Goal: Information Seeking & Learning: Learn about a topic

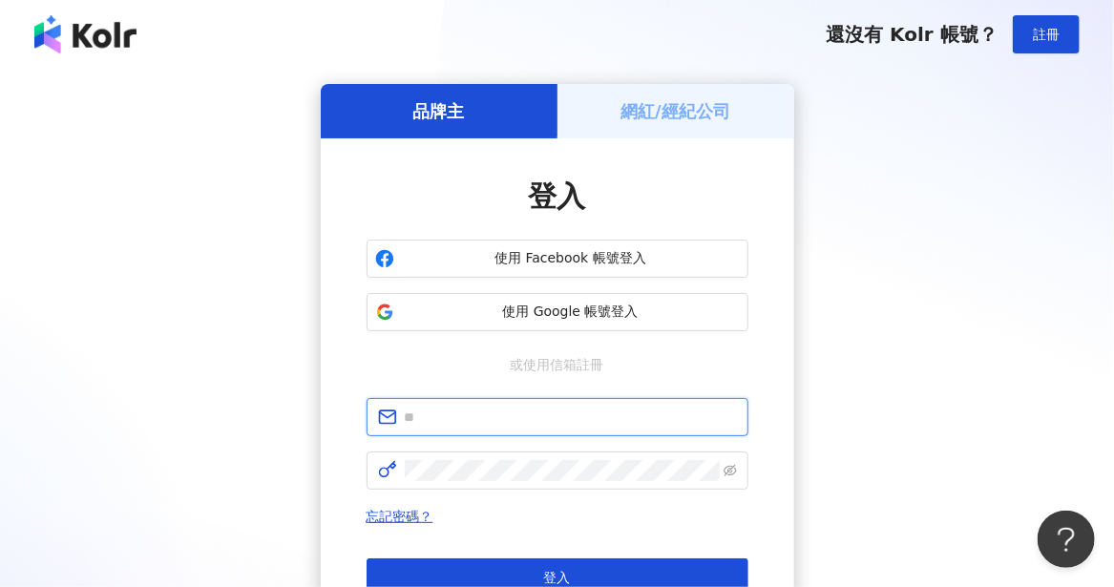
click at [531, 412] on input "text" at bounding box center [571, 417] width 332 height 21
type input "**********"
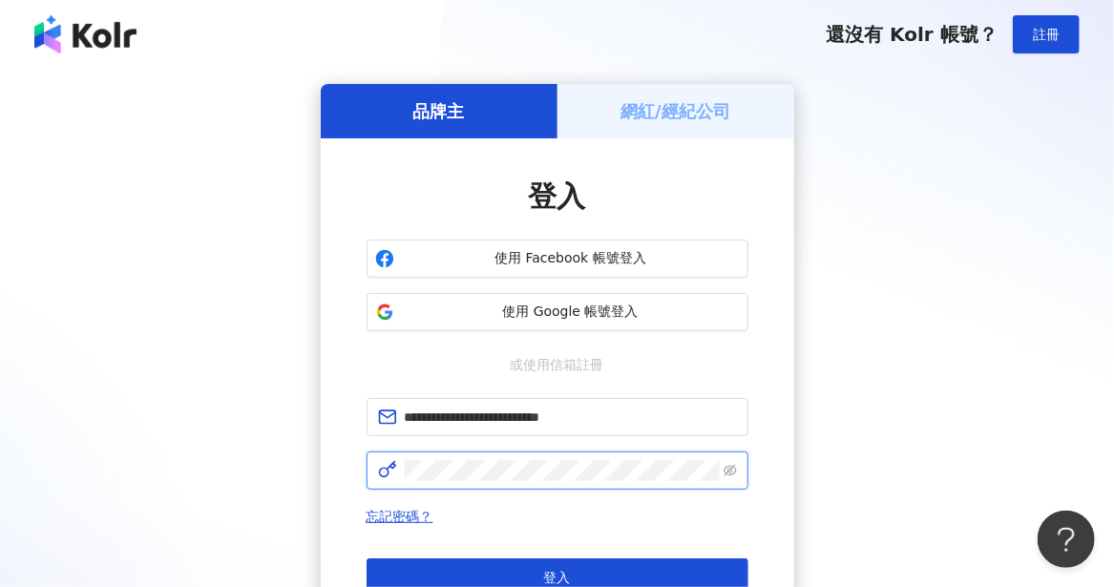
click button "登入" at bounding box center [558, 578] width 382 height 38
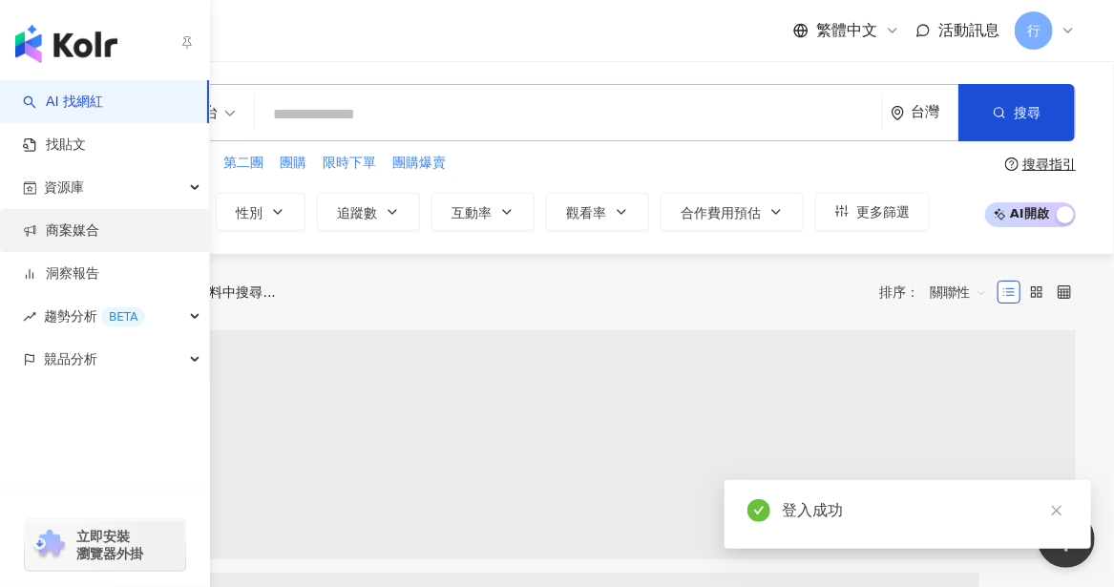
click at [60, 183] on span "資源庫" at bounding box center [64, 187] width 40 height 43
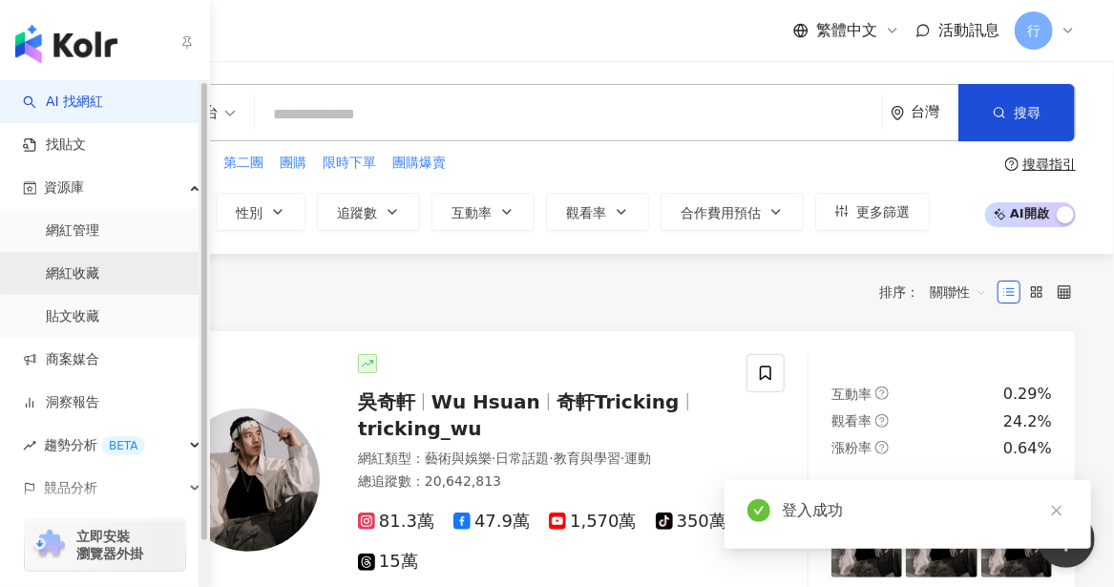
click at [74, 280] on link "網紅收藏" at bounding box center [72, 273] width 53 height 19
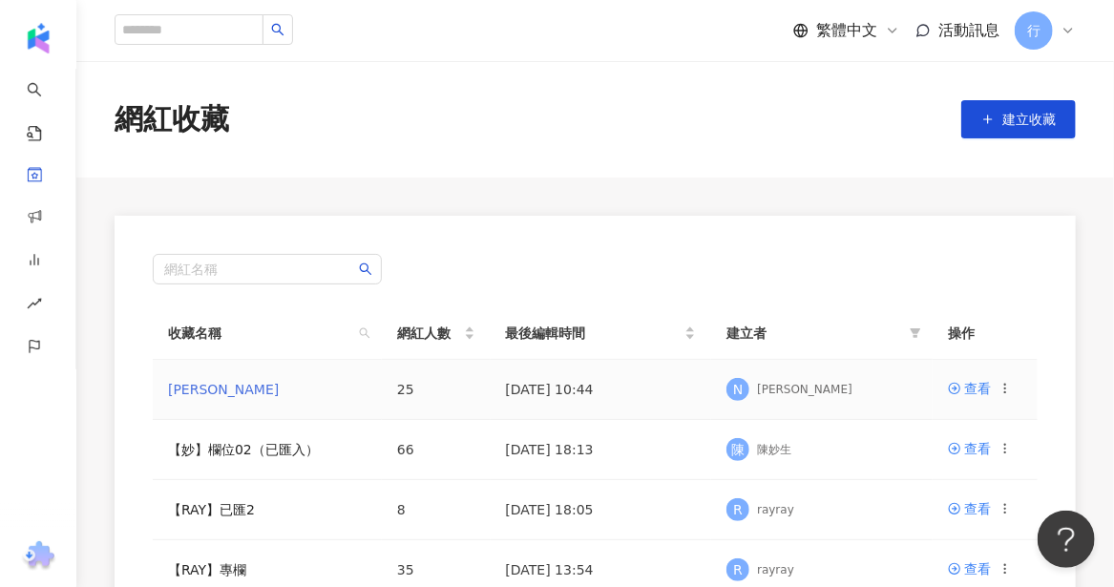
click at [174, 394] on link "[PERSON_NAME]" at bounding box center [223, 389] width 111 height 15
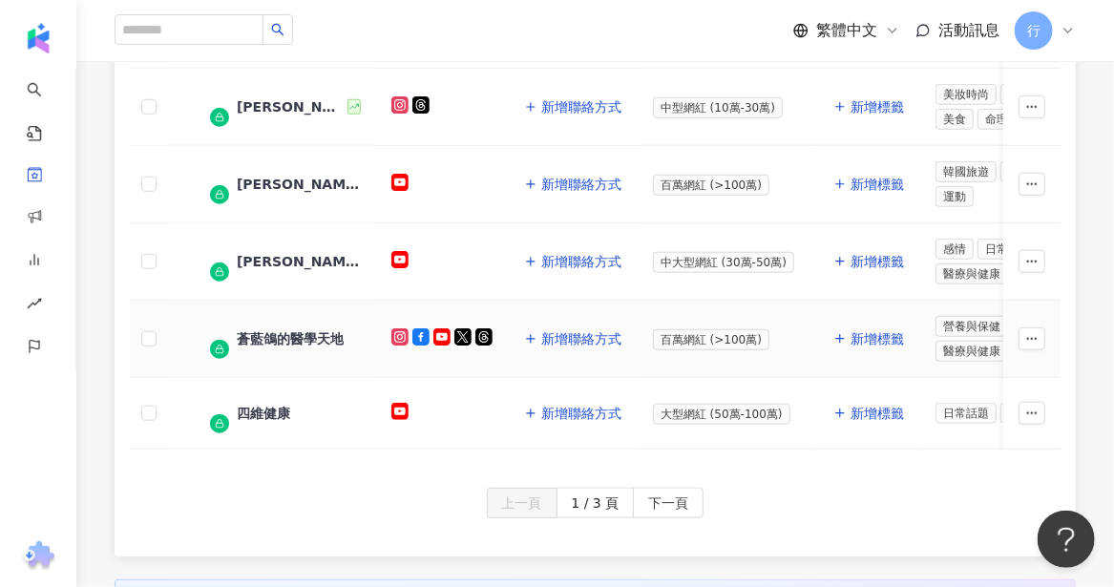
scroll to position [955, 0]
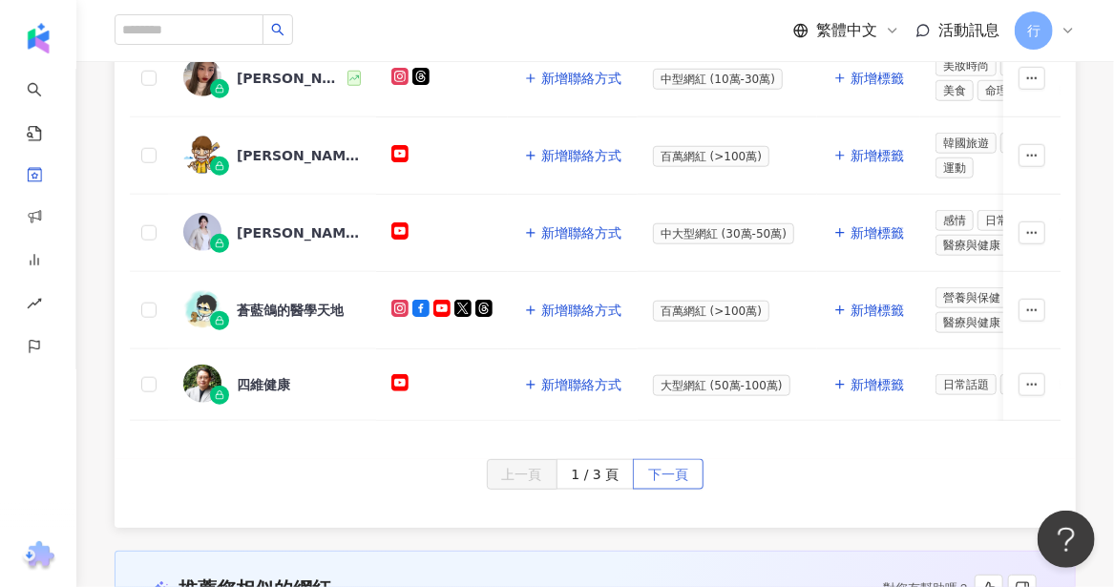
click at [659, 460] on span "下一頁" at bounding box center [668, 475] width 40 height 31
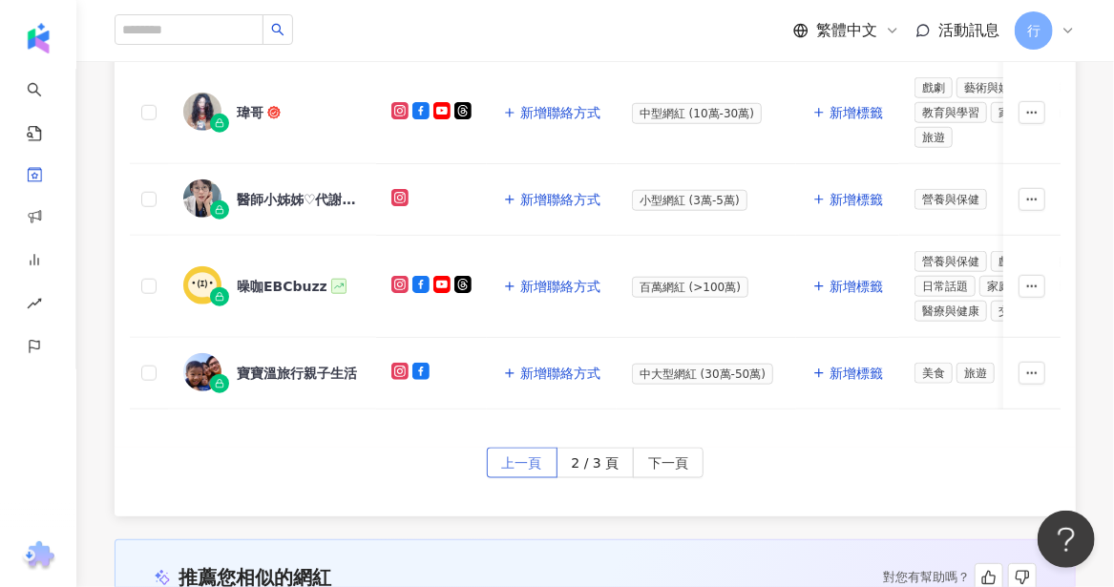
click at [519, 458] on span "上一頁" at bounding box center [522, 464] width 40 height 31
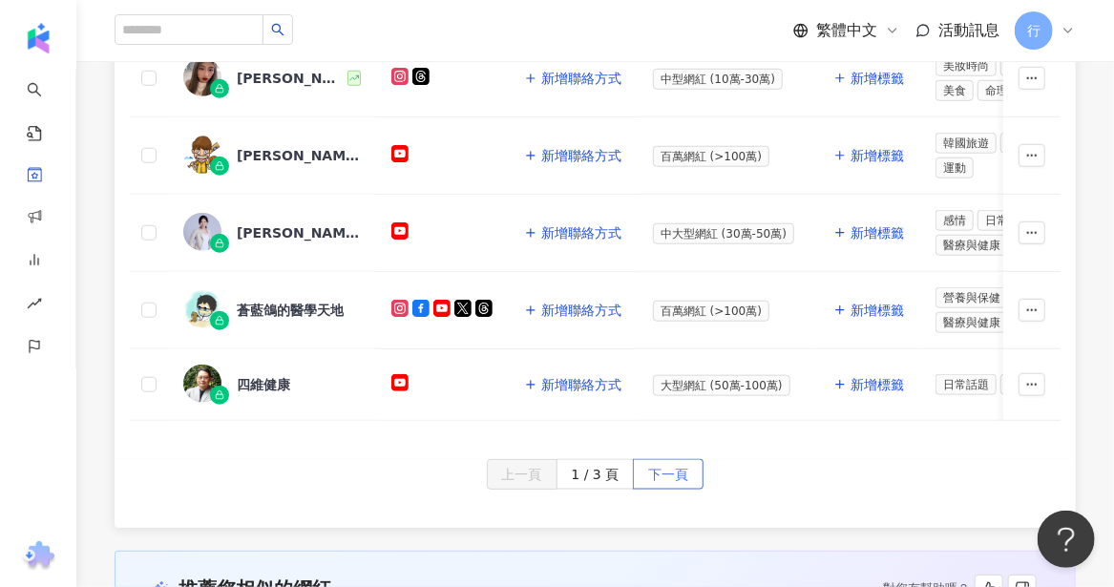
click at [672, 460] on span "下一頁" at bounding box center [668, 475] width 40 height 31
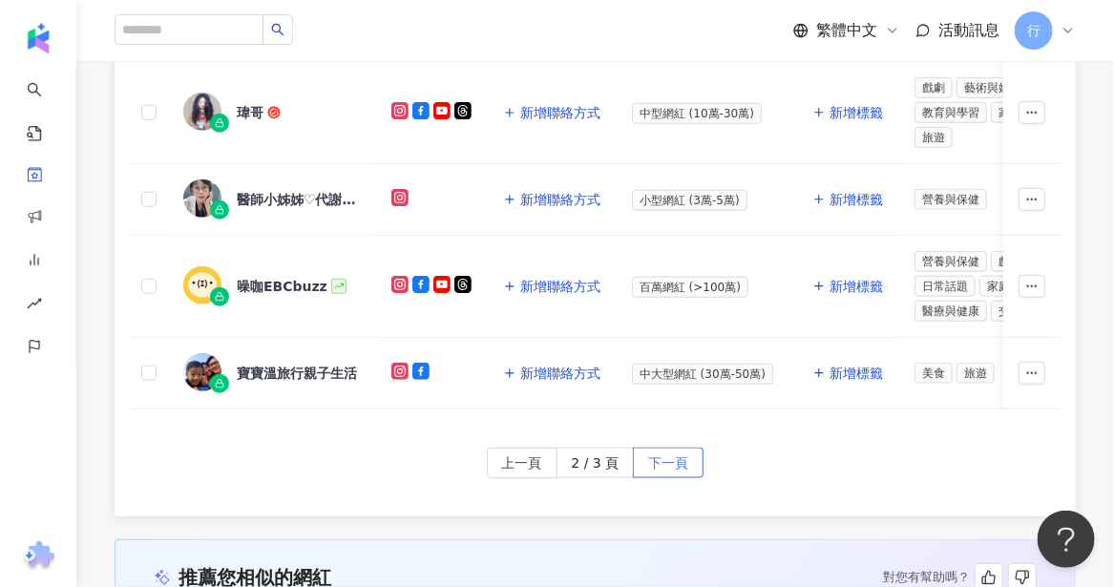
click at [672, 449] on span "下一頁" at bounding box center [668, 464] width 40 height 31
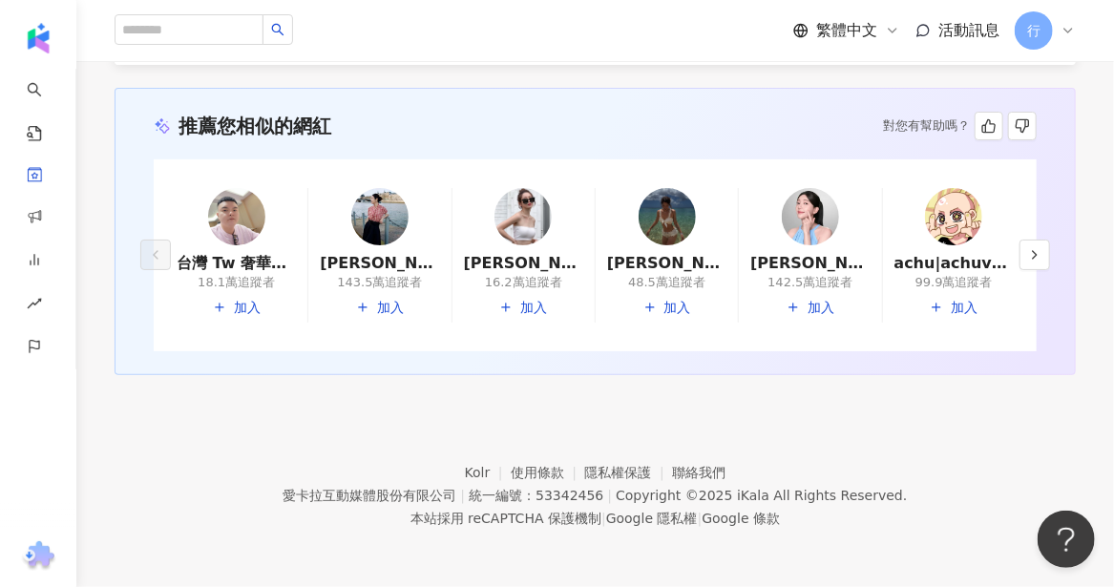
scroll to position [0, 0]
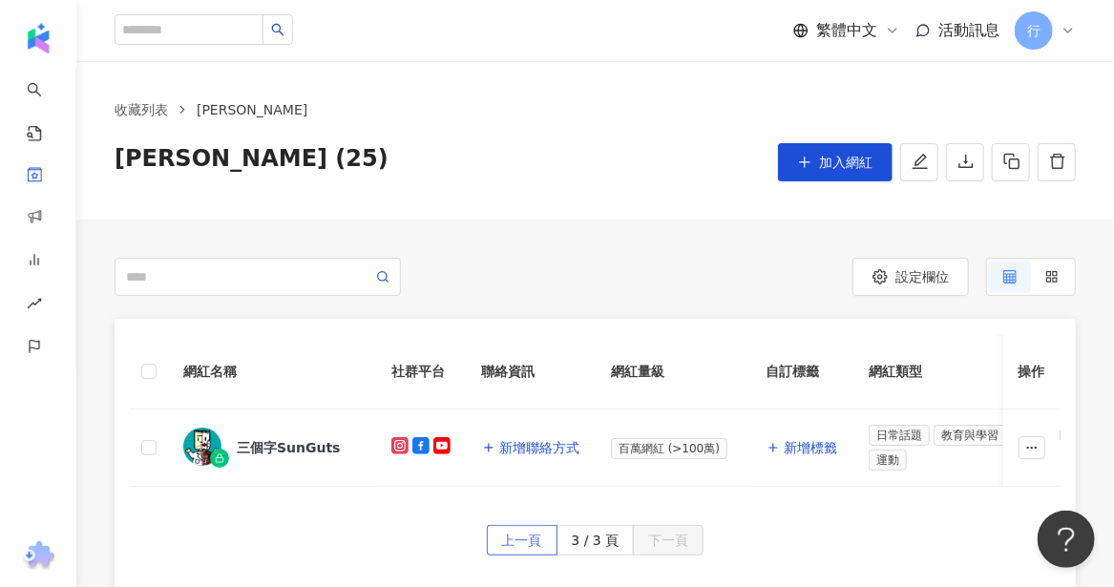
drag, startPoint x: 527, startPoint y: 555, endPoint x: 541, endPoint y: 559, distance: 14.8
click at [527, 555] on span "上一頁" at bounding box center [522, 541] width 40 height 31
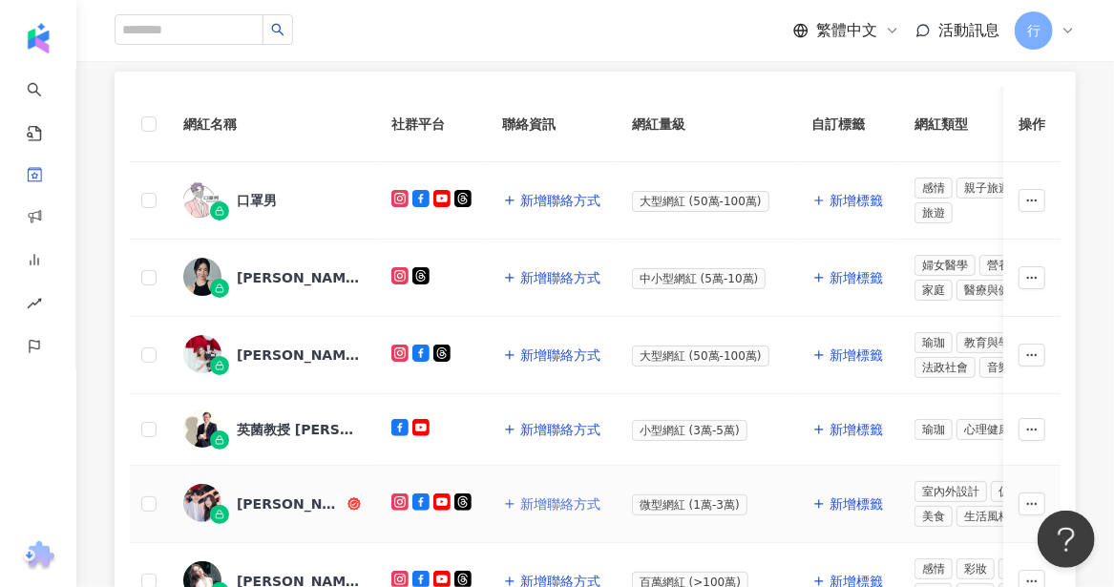
scroll to position [286, 0]
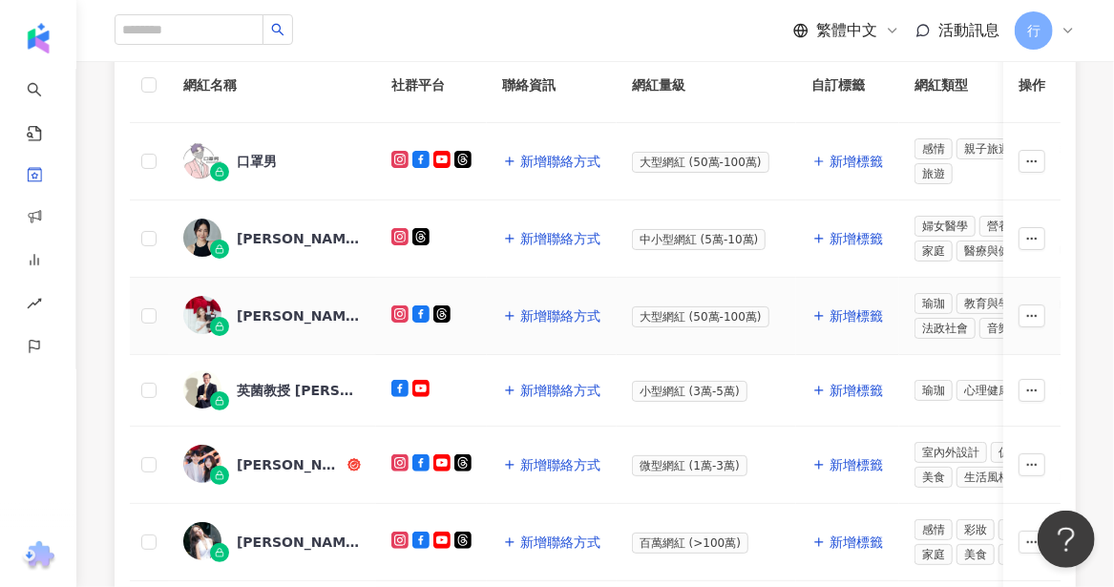
click at [256, 315] on div "賴薇如 Doris" at bounding box center [299, 315] width 124 height 19
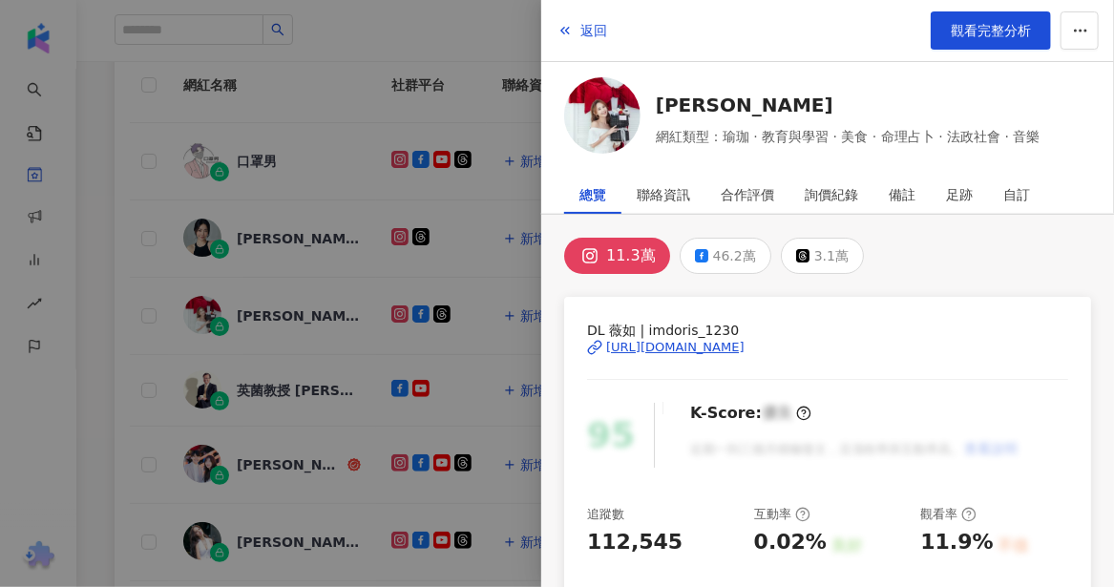
click at [128, 522] on div at bounding box center [557, 293] width 1114 height 587
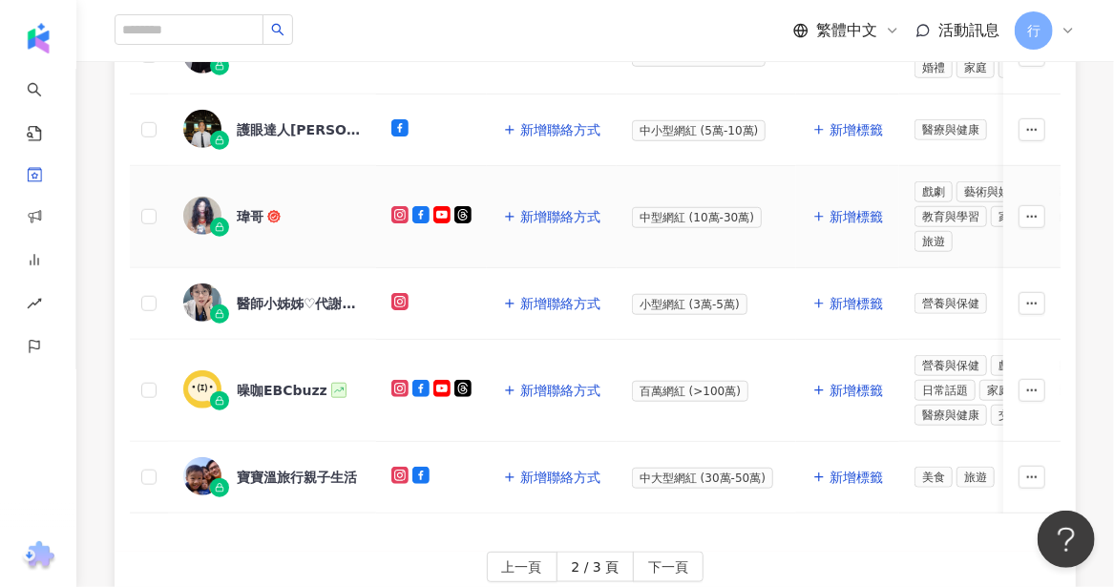
scroll to position [955, 0]
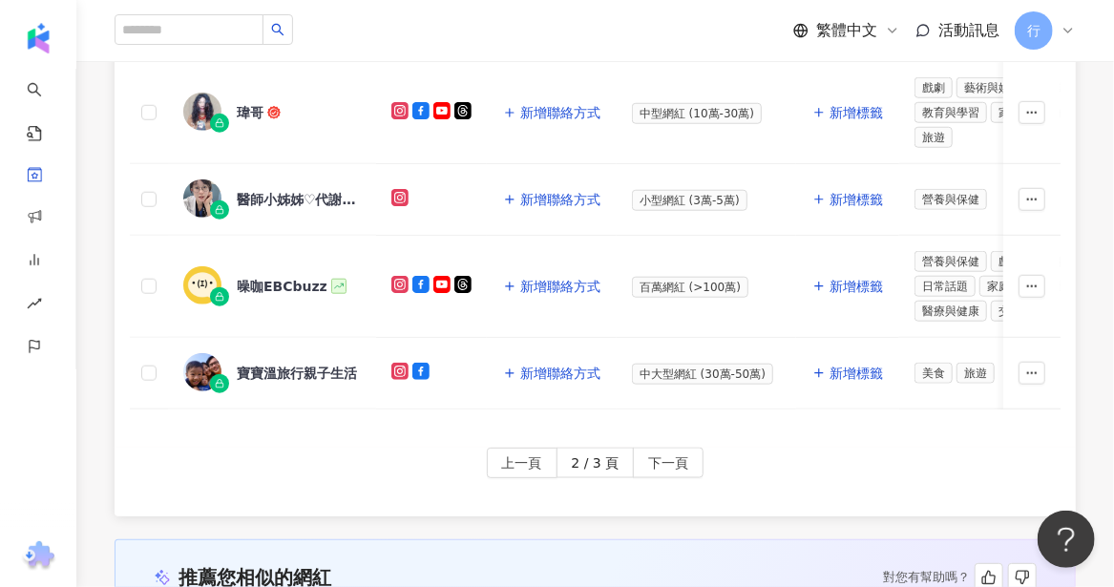
click at [116, 448] on div "上一頁 2 / 3 頁 下一頁" at bounding box center [595, 482] width 961 height 69
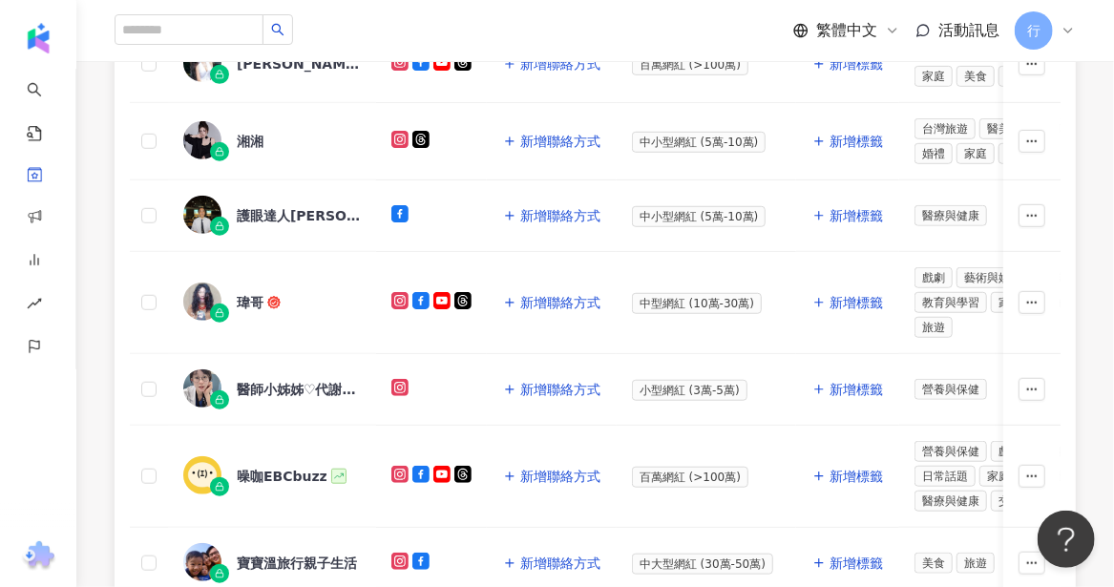
scroll to position [477, 0]
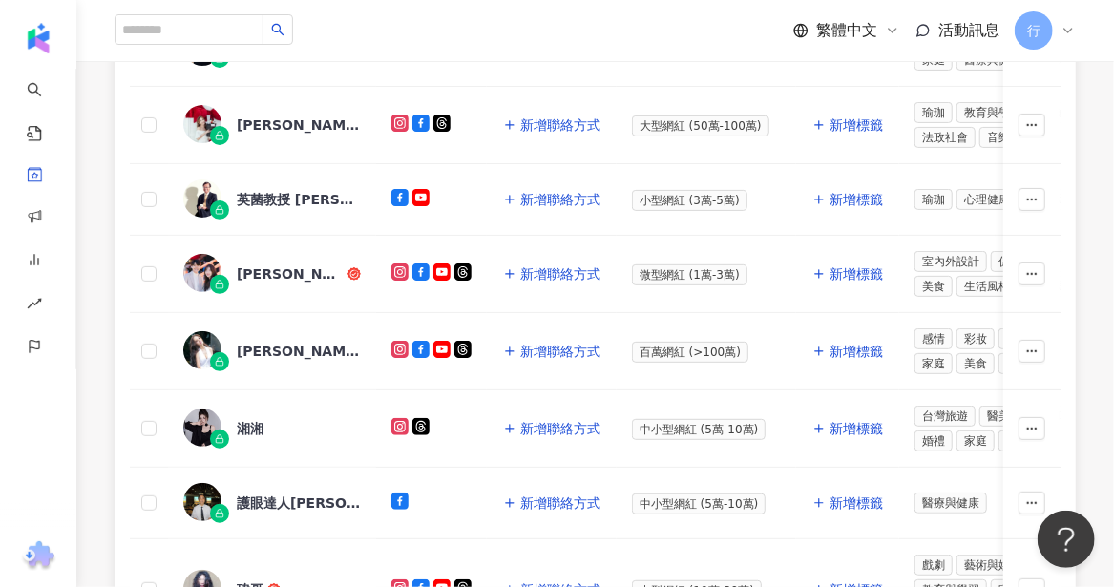
drag, startPoint x: 115, startPoint y: 549, endPoint x: 115, endPoint y: 531, distance: 18.1
click at [114, 549] on div "網紅名稱 社群平台 聯絡資訊 網紅量級 自訂標籤 網紅類型 追蹤數 K-Score 近三個月 受眾主要年齡 受眾主要性別 互動率 近三個月 Reels 互動率…" at bounding box center [595, 418] width 1038 height 1152
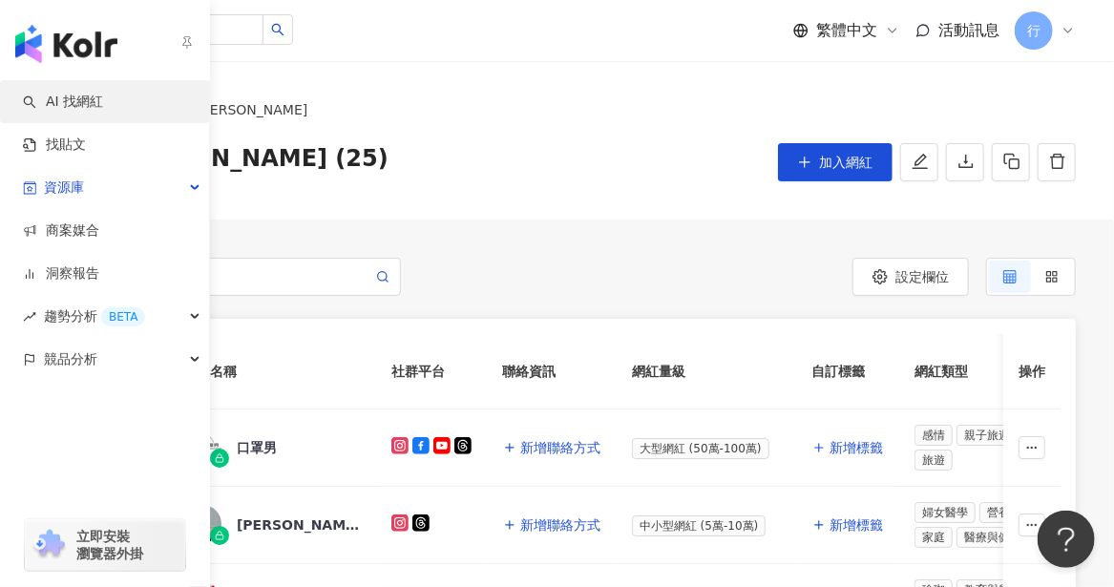
click at [34, 95] on link "AI 找網紅" at bounding box center [63, 102] width 80 height 19
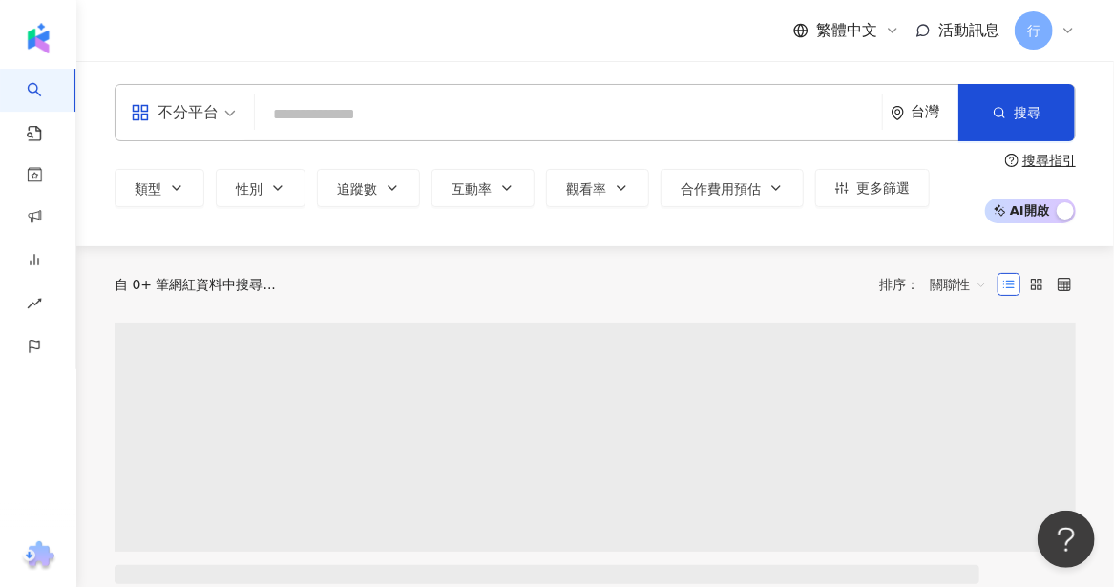
drag, startPoint x: 345, startPoint y: 112, endPoint x: 377, endPoint y: 138, distance: 42.1
click at [345, 112] on input "search" at bounding box center [569, 114] width 612 height 36
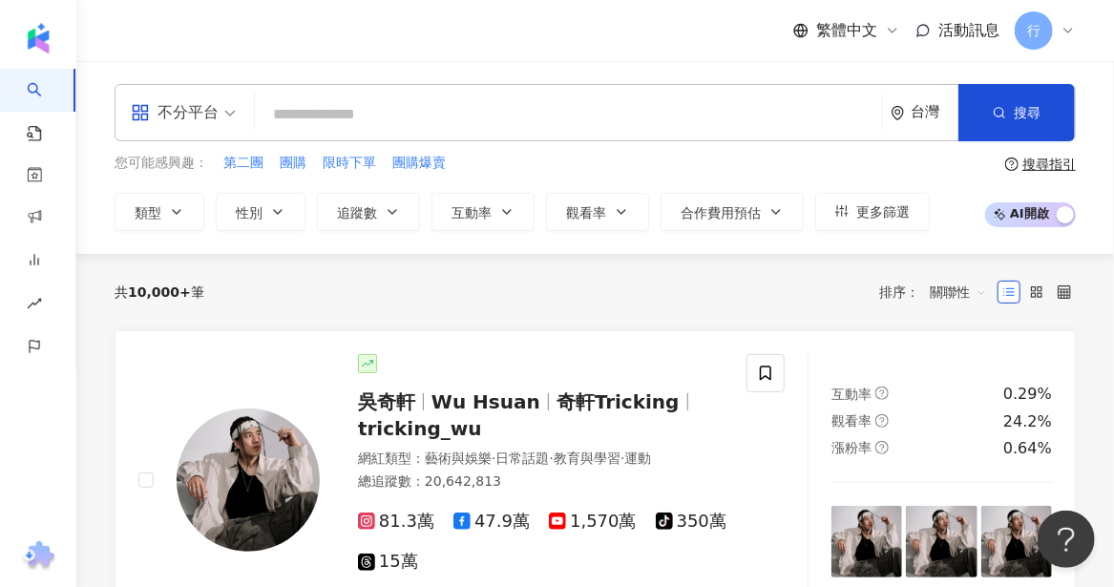
click at [332, 123] on input "search" at bounding box center [569, 114] width 612 height 36
click at [291, 161] on span "團購" at bounding box center [293, 163] width 27 height 19
type input "**"
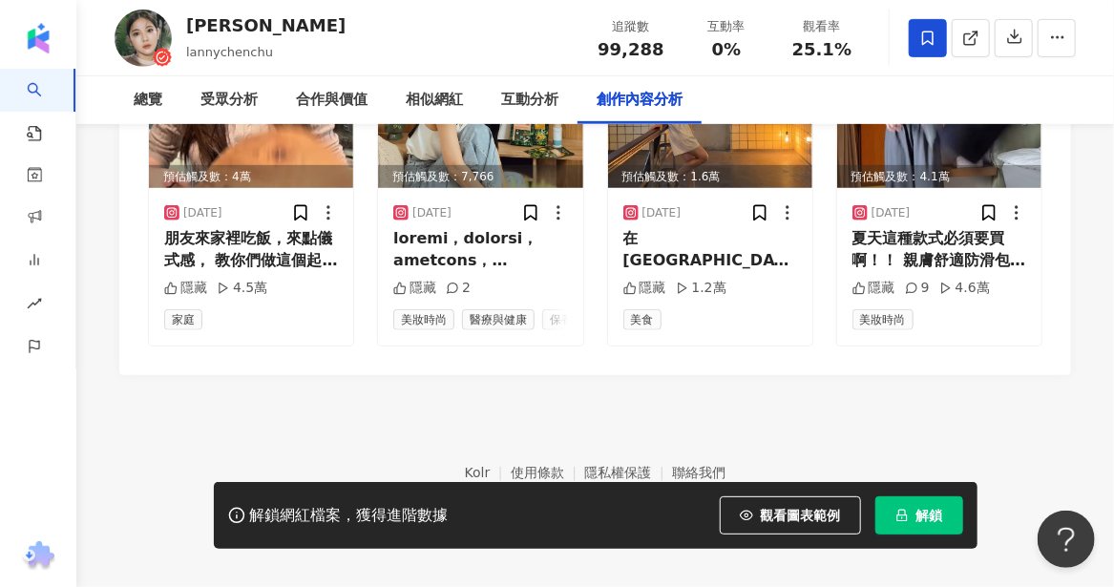
scroll to position [5915, 0]
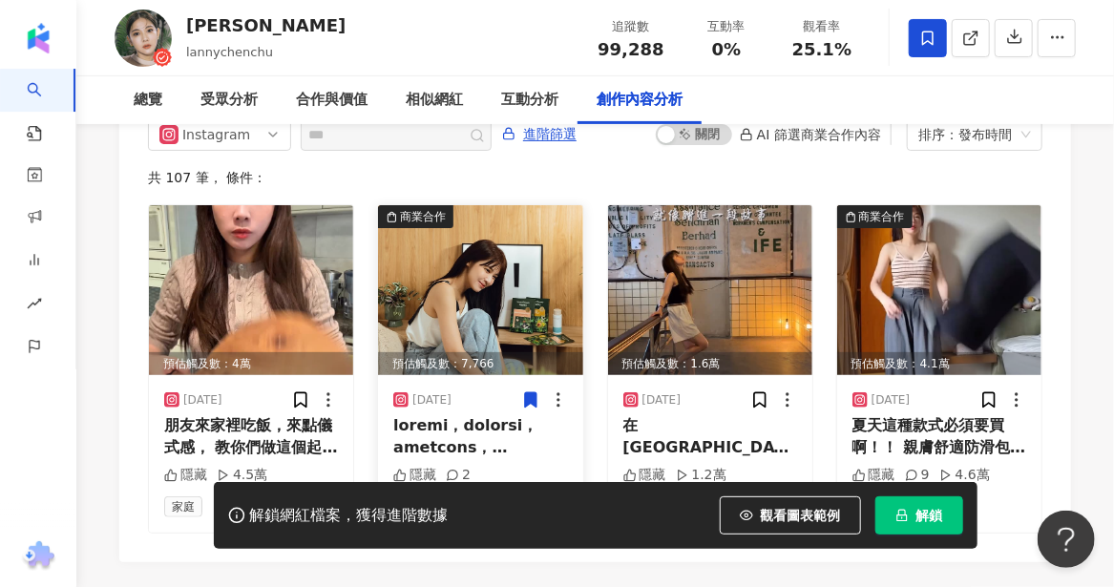
click at [421, 432] on div at bounding box center [480, 436] width 174 height 43
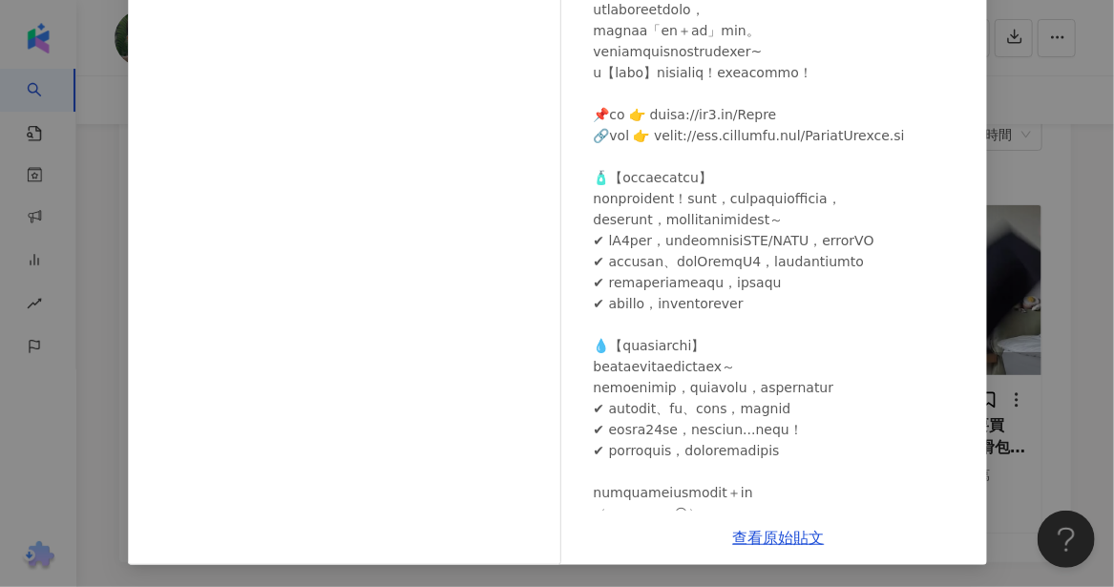
scroll to position [0, 0]
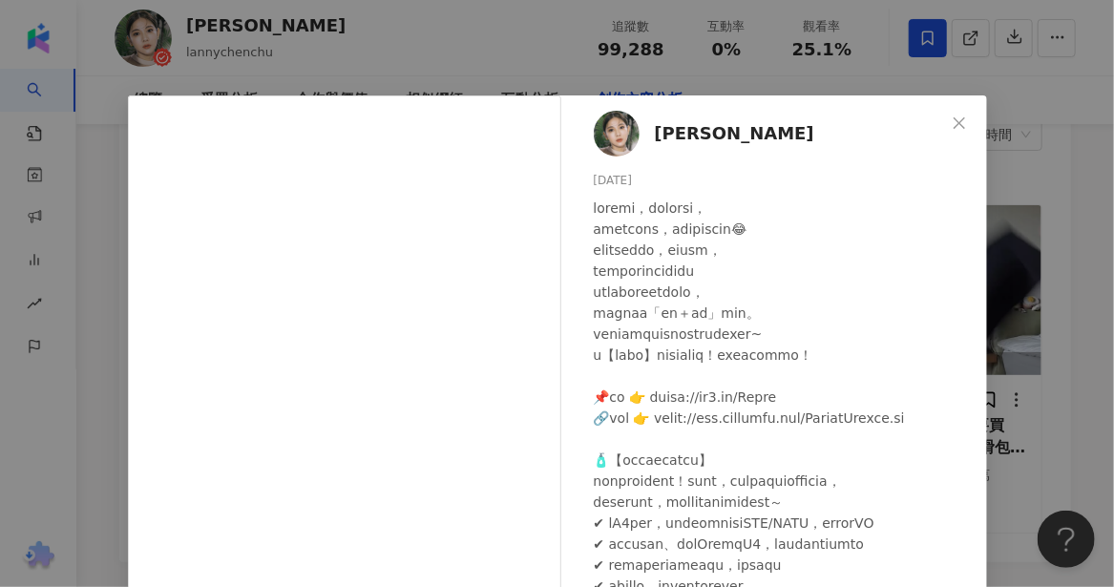
click at [835, 422] on div at bounding box center [783, 555] width 378 height 714
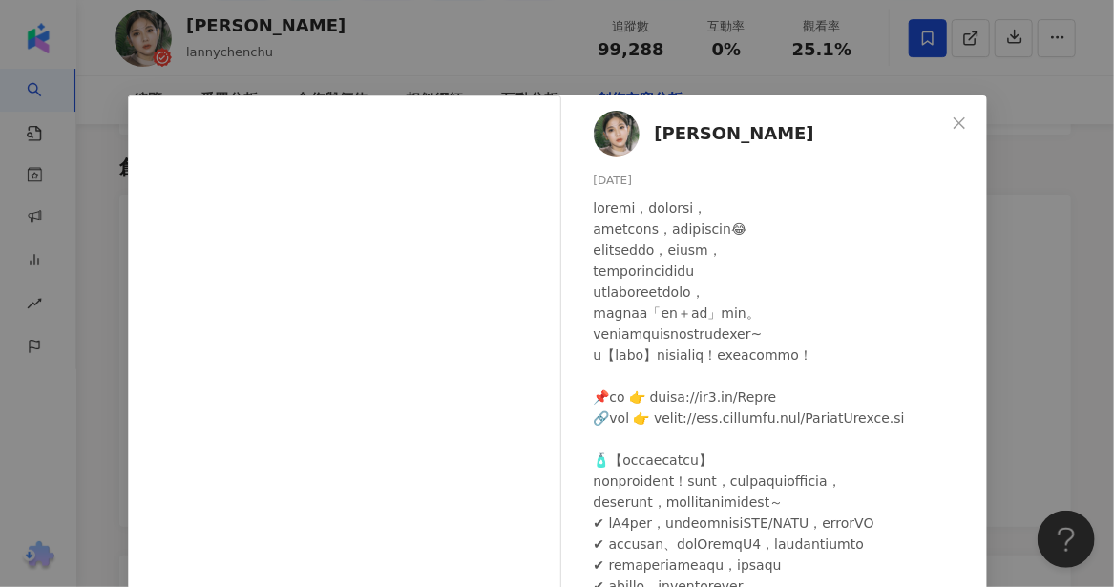
scroll to position [5151, 0]
click at [952, 127] on icon "close" at bounding box center [959, 123] width 15 height 15
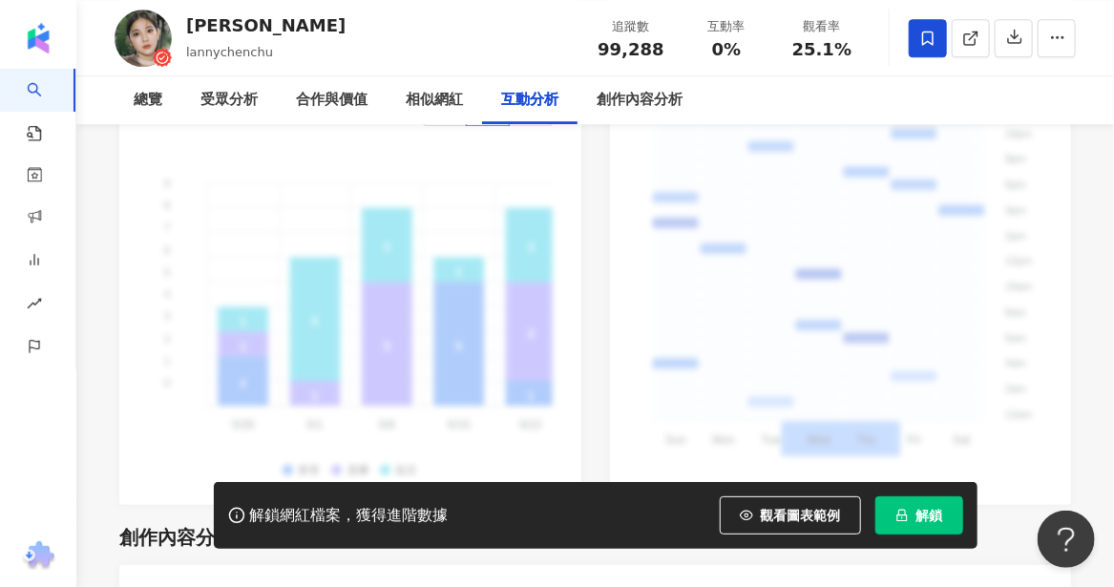
scroll to position [6106, 0]
